Goal: Task Accomplishment & Management: Use online tool/utility

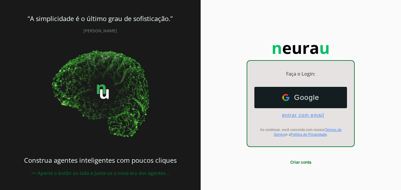
click at [307, 117] on span "entrar com email" at bounding box center [300, 115] width 47 height 5
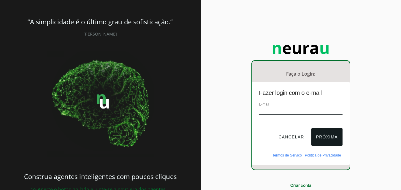
click at [261, 106] on div "E-mail" at bounding box center [300, 111] width 83 height 20
click at [271, 110] on input "email" at bounding box center [300, 111] width 83 height 8
type input "[EMAIL_ADDRESS][DOMAIN_NAME]"
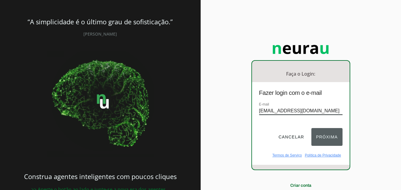
click at [329, 135] on button "Próxima" at bounding box center [327, 137] width 31 height 18
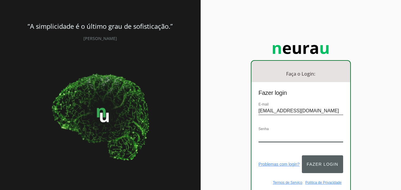
click at [324, 164] on button "Fazer login" at bounding box center [322, 165] width 41 height 18
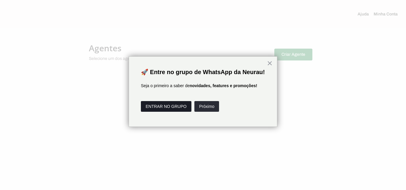
click at [166, 112] on button "ENTRAR NO GRUPO" at bounding box center [166, 106] width 50 height 11
